Goal: Task Accomplishment & Management: Use online tool/utility

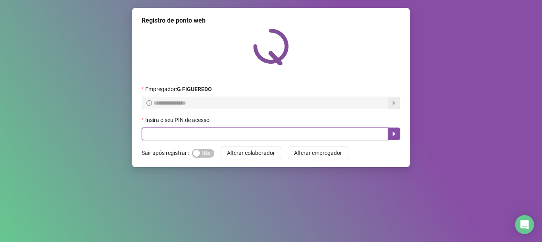
click at [223, 131] on input "text" at bounding box center [265, 134] width 246 height 13
type input "*****"
click at [399, 134] on button "button" at bounding box center [394, 134] width 13 height 13
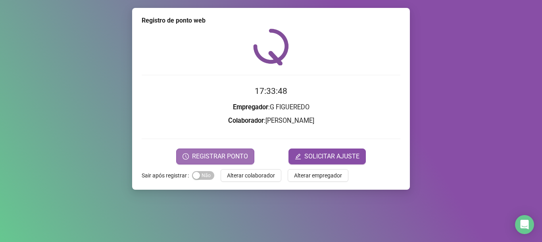
click at [195, 154] on span "REGISTRAR PONTO" at bounding box center [220, 157] width 56 height 10
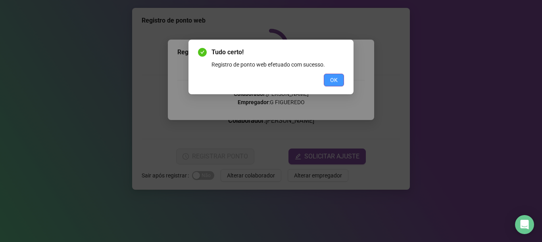
click at [332, 81] on span "OK" at bounding box center [334, 80] width 8 height 9
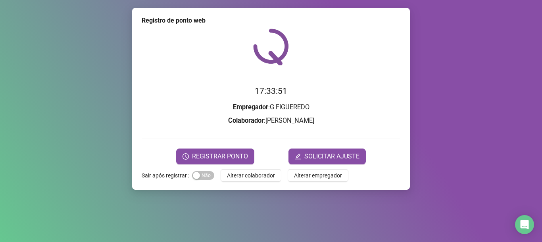
click at [262, 167] on div "Registro de ponto web 17:33:51 Empregador : G FIGUEREDO Colaborador : [PERSON_N…" at bounding box center [271, 99] width 278 height 182
click at [264, 172] on span "Alterar colaborador" at bounding box center [251, 175] width 48 height 9
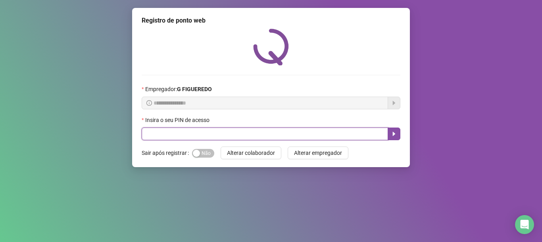
click at [190, 137] on input "text" at bounding box center [265, 134] width 246 height 13
type input "*****"
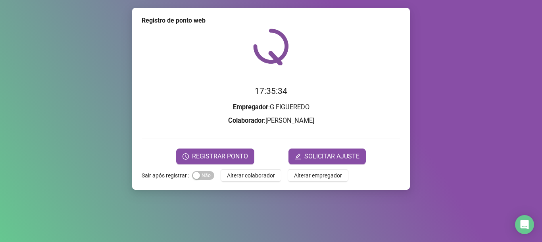
click at [205, 165] on div "Registro de ponto web 17:35:34 Empregador : G FIGUEREDO Colaborador : ELIEZE LI…" at bounding box center [271, 99] width 278 height 182
click at [210, 162] on button "REGISTRAR PONTO" at bounding box center [215, 157] width 78 height 16
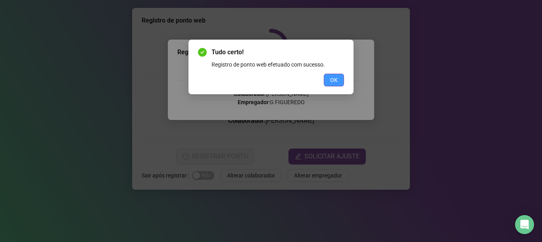
click at [335, 83] on span "OK" at bounding box center [334, 80] width 8 height 9
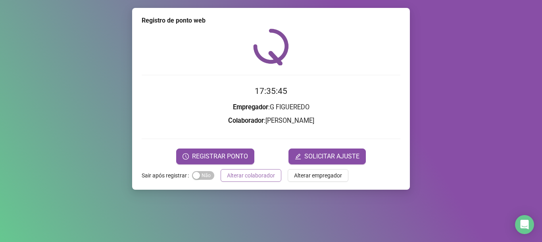
click at [237, 178] on span "Alterar colaborador" at bounding box center [251, 175] width 48 height 9
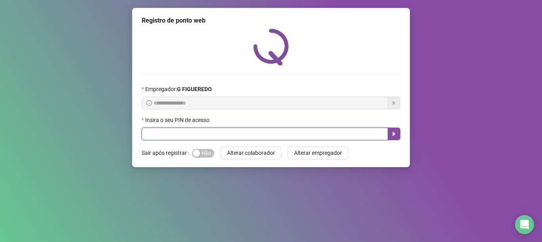
click at [276, 136] on input "text" at bounding box center [265, 134] width 246 height 13
type input "*****"
click at [223, 139] on input "*****" at bounding box center [265, 134] width 246 height 13
click at [394, 130] on button "button" at bounding box center [394, 134] width 13 height 13
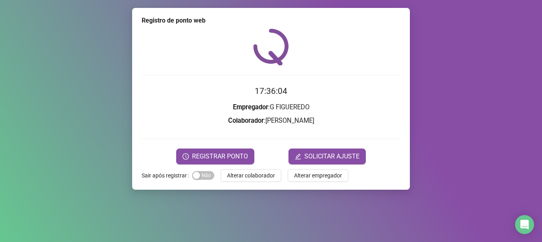
click at [281, 132] on form "17:36:04 Empregador : G FIGUEREDO Colaborador : CARLOS EDUARDO DA SILVA SANTOS …" at bounding box center [271, 124] width 259 height 79
click at [254, 129] on form "17:36:05 Empregador : G FIGUEREDO Colaborador : CARLOS EDUARDO DA SILVA SANTOS …" at bounding box center [271, 124] width 259 height 79
click at [239, 131] on form "17:36:09 Empregador : G FIGUEREDO Colaborador : CARLOS EDUARDO DA SILVA SANTOS …" at bounding box center [271, 124] width 259 height 79
click at [248, 177] on span "Alterar colaborador" at bounding box center [251, 175] width 48 height 9
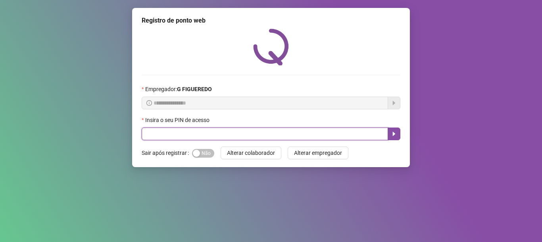
click at [207, 139] on input "text" at bounding box center [265, 134] width 246 height 13
click at [207, 134] on input "text" at bounding box center [265, 134] width 246 height 13
type input "*****"
click at [396, 140] on button "button" at bounding box center [394, 134] width 13 height 13
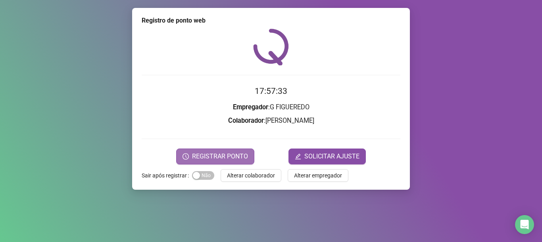
click at [207, 158] on span "REGISTRAR PONTO" at bounding box center [220, 157] width 56 height 10
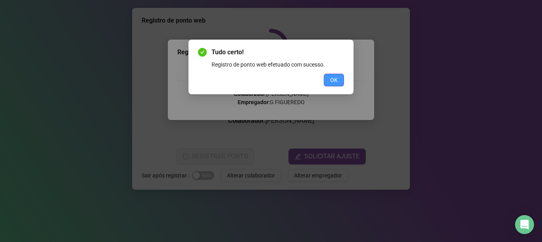
click at [330, 79] on span "OK" at bounding box center [334, 80] width 8 height 9
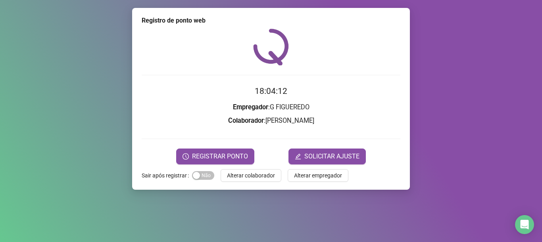
drag, startPoint x: 219, startPoint y: 167, endPoint x: 228, endPoint y: 167, distance: 8.7
click at [227, 167] on div "Registro de ponto web 18:04:12 Empregador : G FIGUEREDO Colaborador : [PERSON_N…" at bounding box center [271, 99] width 278 height 182
click at [244, 186] on div "Registro de ponto web 18:04:13 Empregador : G FIGUEREDO Colaborador : [PERSON_N…" at bounding box center [271, 99] width 278 height 182
click at [232, 182] on button "Alterar colaborador" at bounding box center [251, 175] width 61 height 13
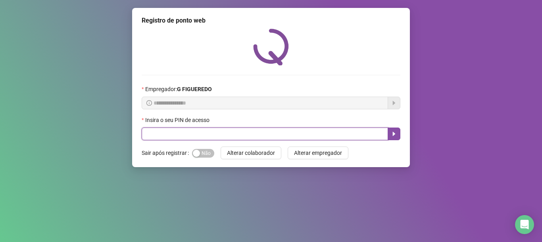
click at [154, 137] on input "text" at bounding box center [265, 134] width 246 height 13
type input "*****"
click at [394, 137] on icon "caret-right" at bounding box center [394, 134] width 6 height 6
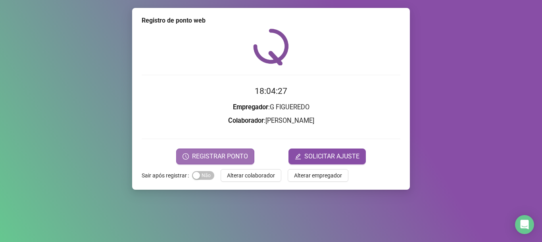
click at [239, 161] on span "REGISTRAR PONTO" at bounding box center [220, 157] width 56 height 10
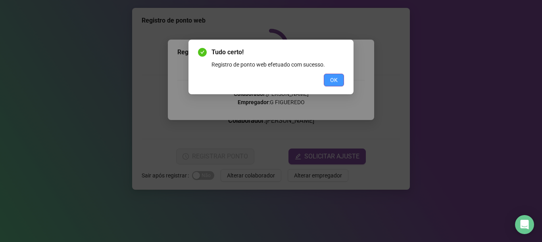
click at [333, 82] on span "OK" at bounding box center [334, 80] width 8 height 9
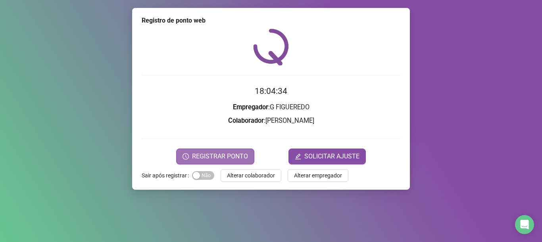
click at [227, 157] on span "REGISTRAR PONTO" at bounding box center [220, 157] width 56 height 10
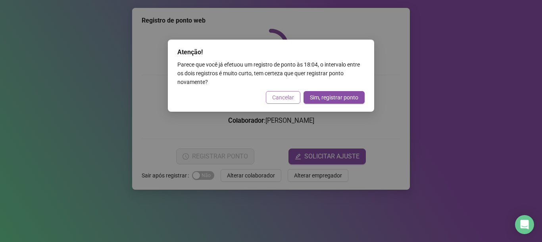
click at [298, 96] on button "Cancelar" at bounding box center [283, 97] width 35 height 13
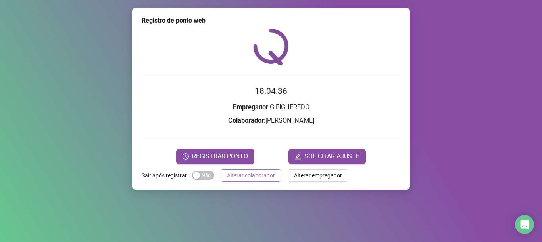
click at [234, 177] on span "Alterar colaborador" at bounding box center [251, 175] width 48 height 9
